Goal: Communication & Community: Participate in discussion

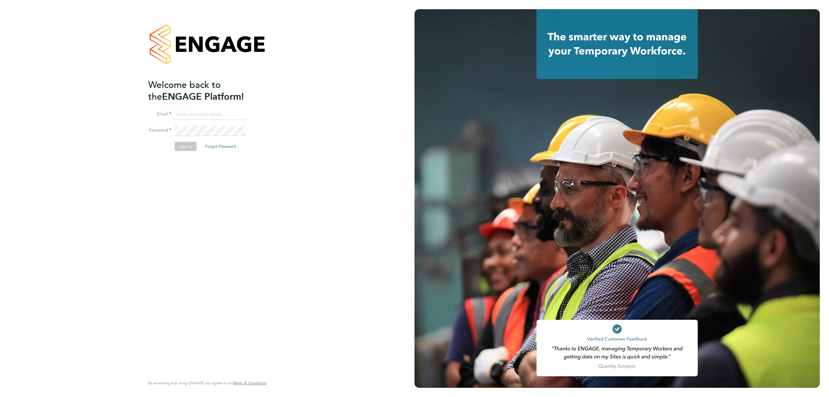
type input "[PERSON_NAME][DOMAIN_NAME][EMAIL_ADDRESS][PERSON_NAME][DOMAIN_NAME]"
click at [189, 147] on button "Sign In" at bounding box center [186, 146] width 22 height 9
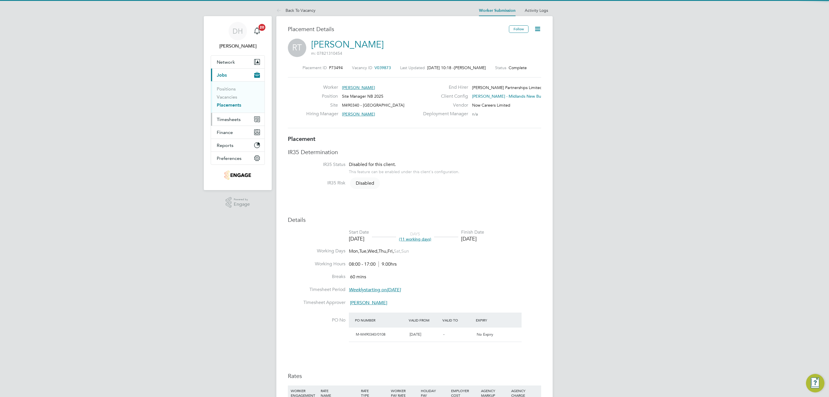
click at [234, 115] on button "Timesheets" at bounding box center [238, 119] width 54 height 13
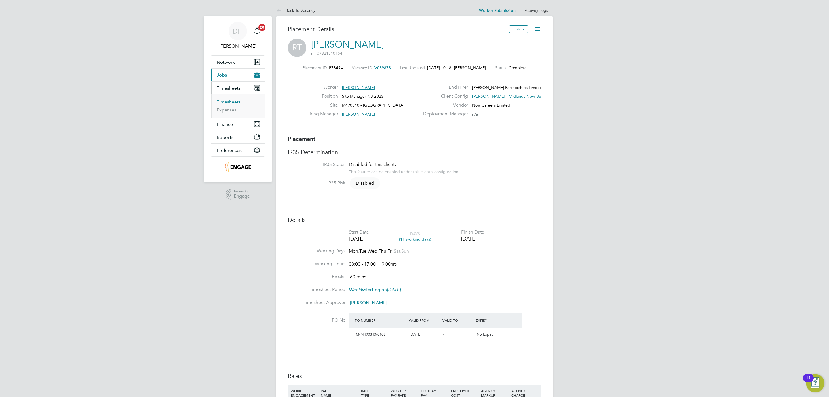
click at [233, 103] on link "Timesheets" at bounding box center [229, 101] width 24 height 5
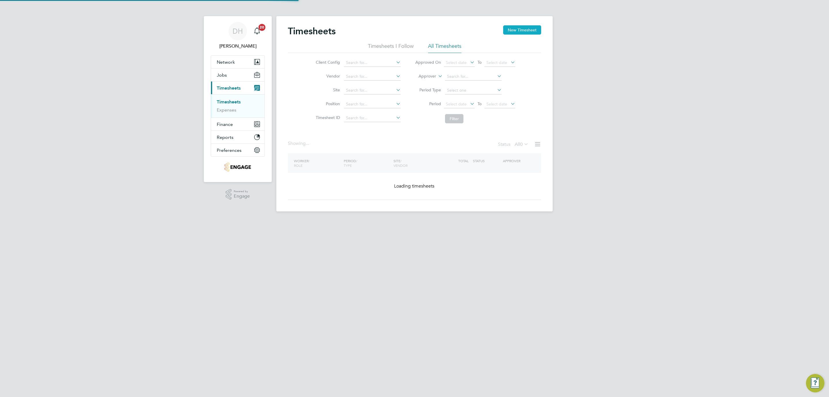
click at [523, 28] on button "New Timesheet" at bounding box center [522, 29] width 38 height 9
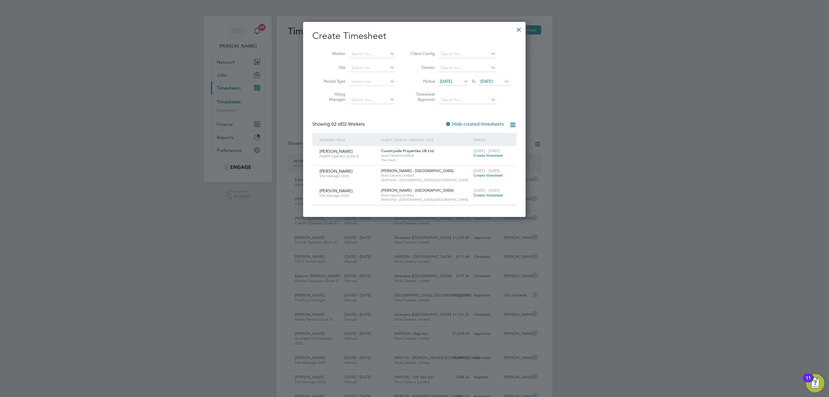
click at [452, 81] on span "10 Sep 2025" at bounding box center [446, 81] width 12 height 5
click at [448, 160] on span "22" at bounding box center [447, 159] width 11 height 11
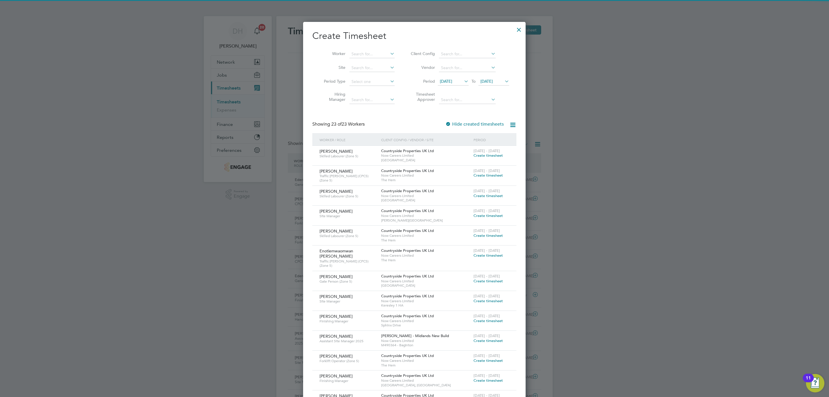
click at [493, 83] on span "22 Sep 2025" at bounding box center [487, 81] width 12 height 5
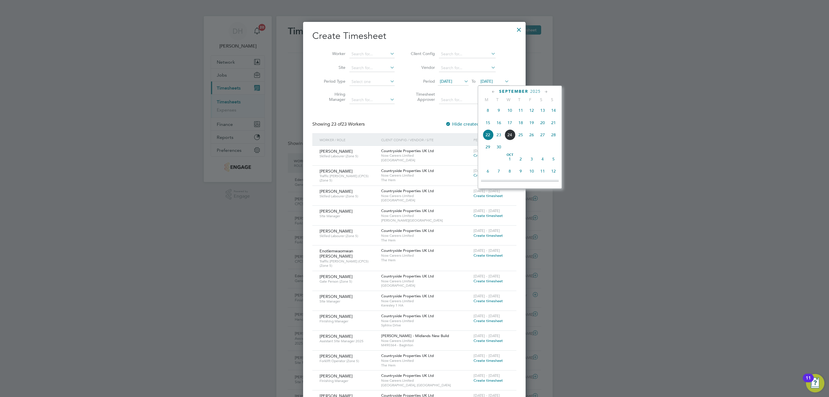
click at [452, 83] on span "22 Sep 2025" at bounding box center [446, 81] width 12 height 5
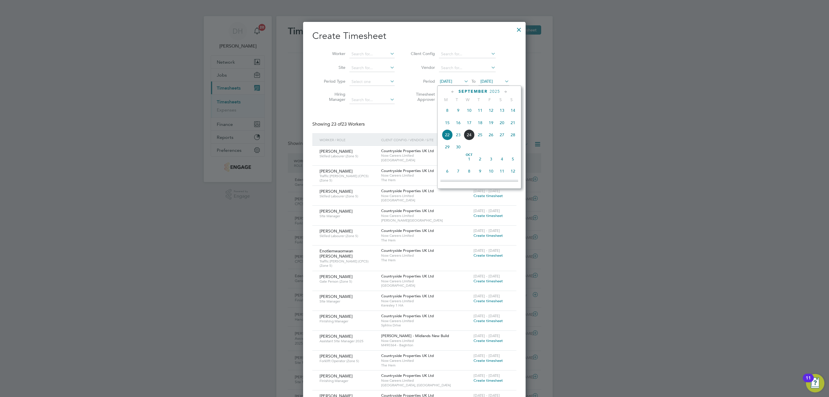
click at [448, 125] on span "15" at bounding box center [447, 122] width 11 height 11
click at [492, 83] on span "22 Sep 2025" at bounding box center [487, 81] width 12 height 5
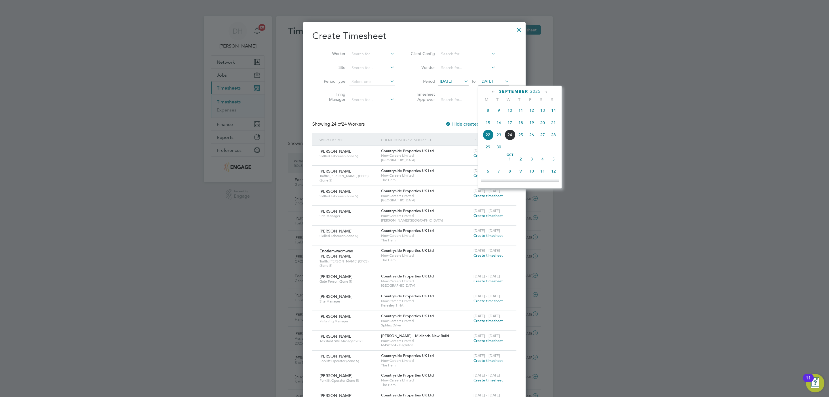
click at [554, 122] on span "21" at bounding box center [553, 122] width 11 height 11
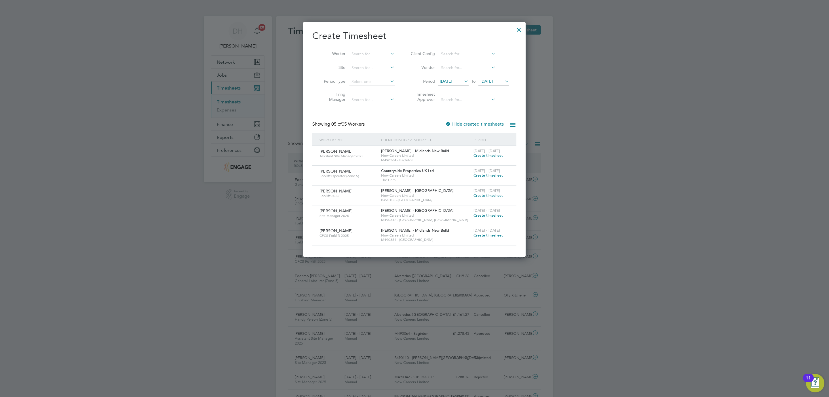
click at [520, 30] on div at bounding box center [519, 28] width 10 height 10
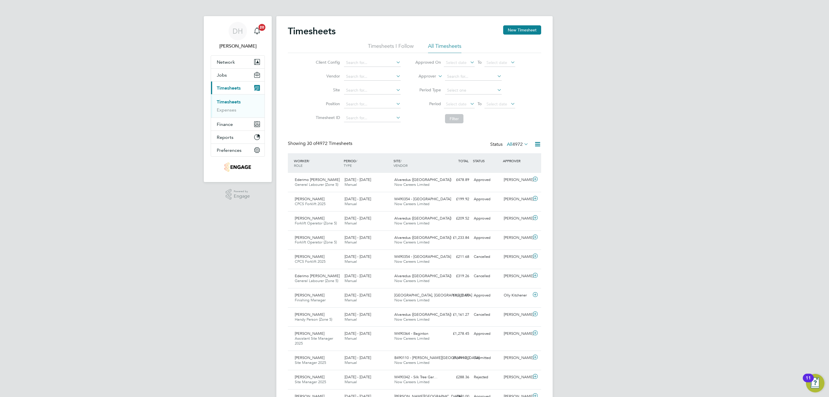
click at [587, 183] on div "DH Danielle Hughes Notifications 20 Applications: Network Team Members Business…" at bounding box center [414, 401] width 829 height 802
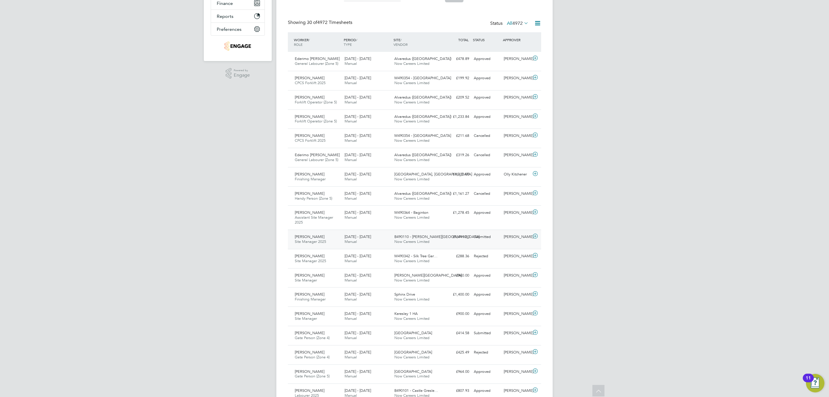
click at [494, 237] on div "Submitted" at bounding box center [487, 237] width 30 height 10
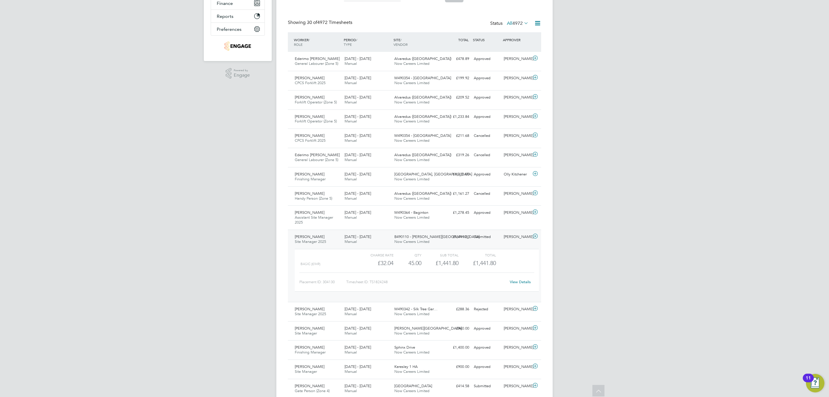
click at [526, 284] on link "View Details" at bounding box center [520, 281] width 21 height 5
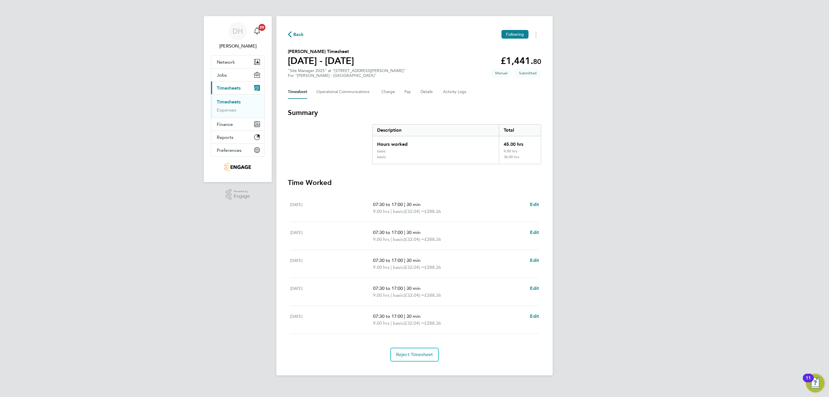
click at [231, 301] on div "DH Danielle Hughes Notifications 20 Applications: Network Team Members Business…" at bounding box center [414, 192] width 829 height 384
click at [323, 92] on Communications-tab "Operational Communications" at bounding box center [344, 92] width 56 height 14
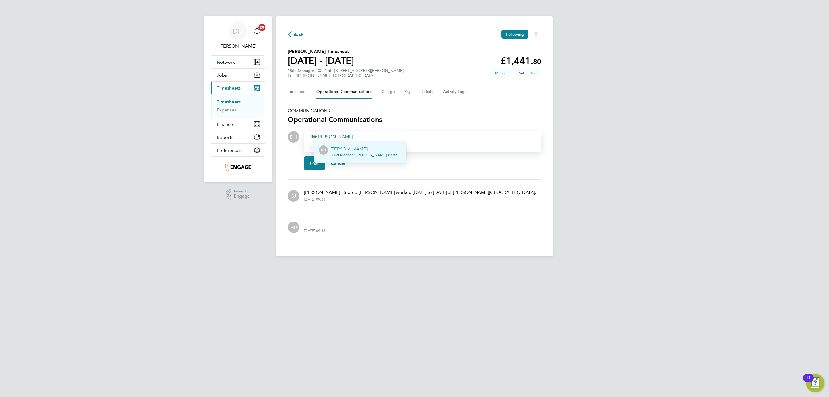
click at [351, 145] on p "Bob Nugent" at bounding box center [366, 148] width 71 height 7
click at [321, 160] on button "Post" at bounding box center [314, 163] width 21 height 14
